Goal: Information Seeking & Learning: Learn about a topic

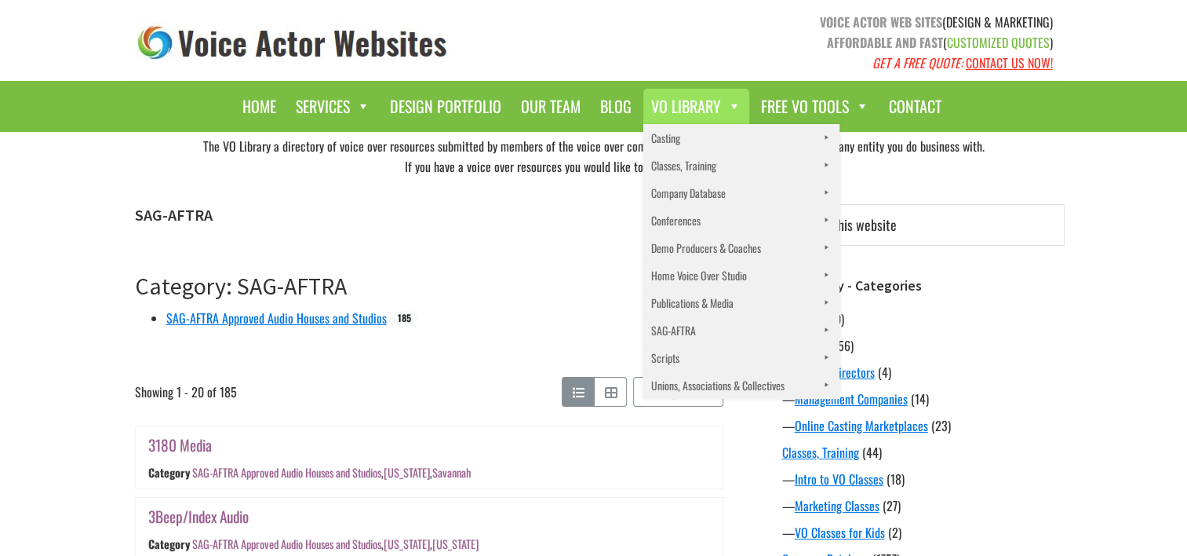
click at [683, 111] on link "VO Library" at bounding box center [697, 106] width 106 height 35
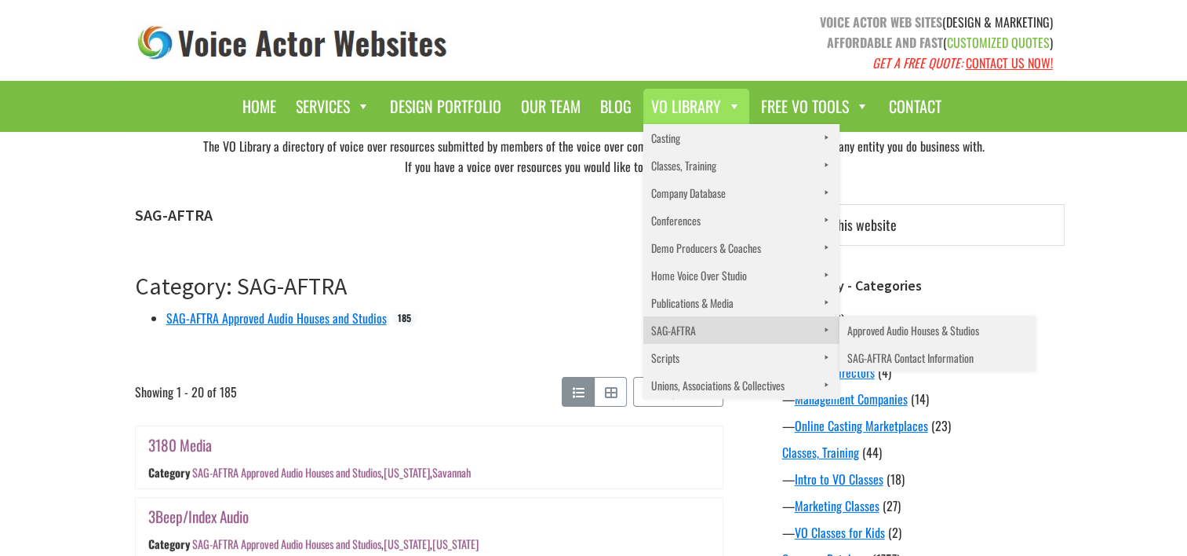
click at [669, 337] on link "SAG-AFTRA" at bounding box center [742, 329] width 196 height 27
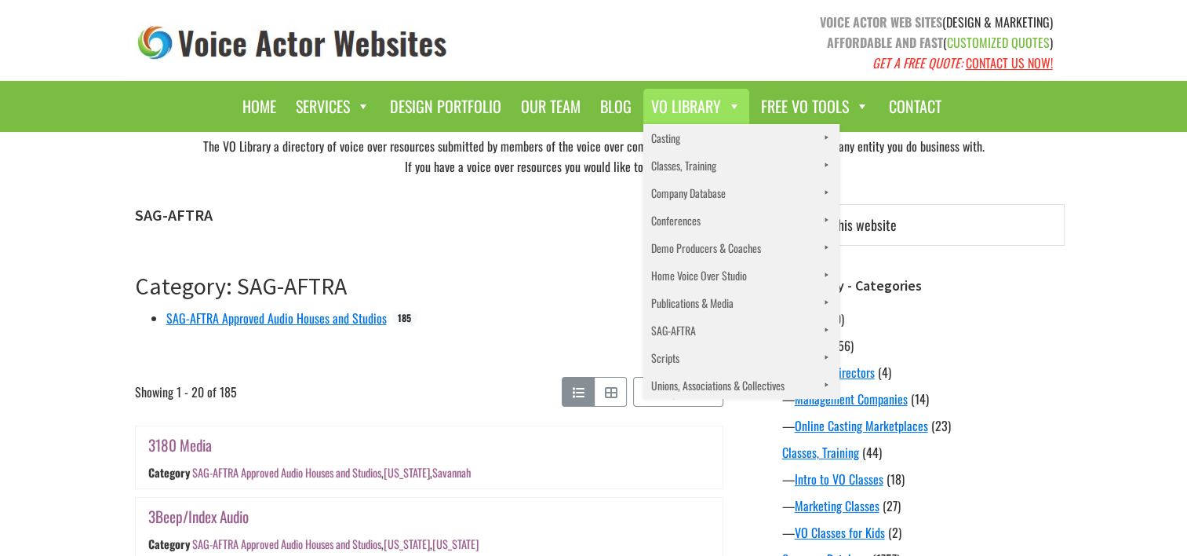
click at [712, 98] on link "VO Library" at bounding box center [697, 106] width 106 height 35
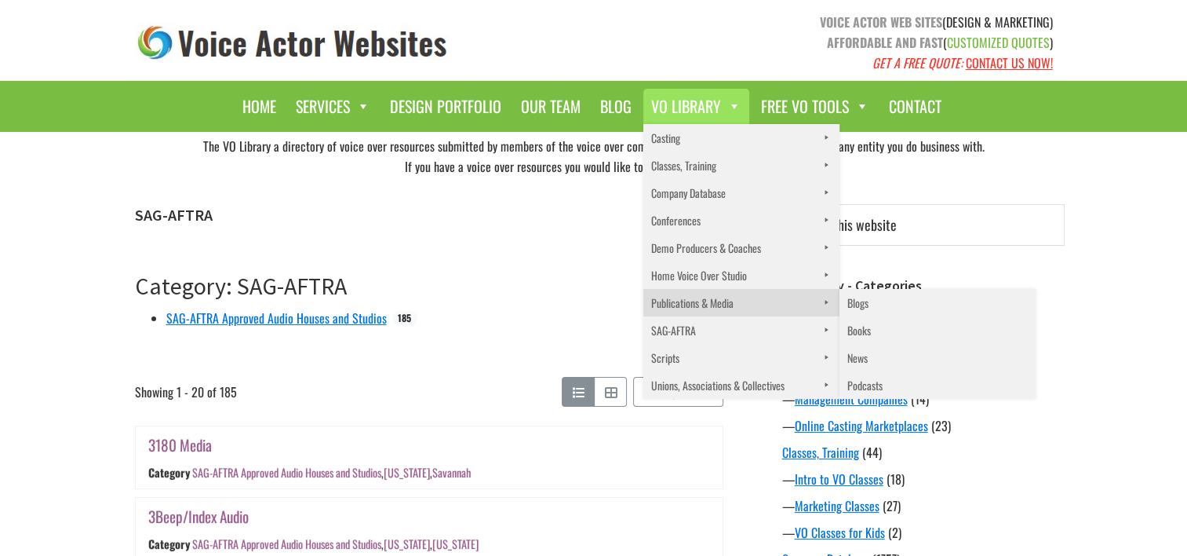
click at [674, 314] on link "Publications & Media" at bounding box center [742, 302] width 196 height 27
